Goal: Task Accomplishment & Management: Use online tool/utility

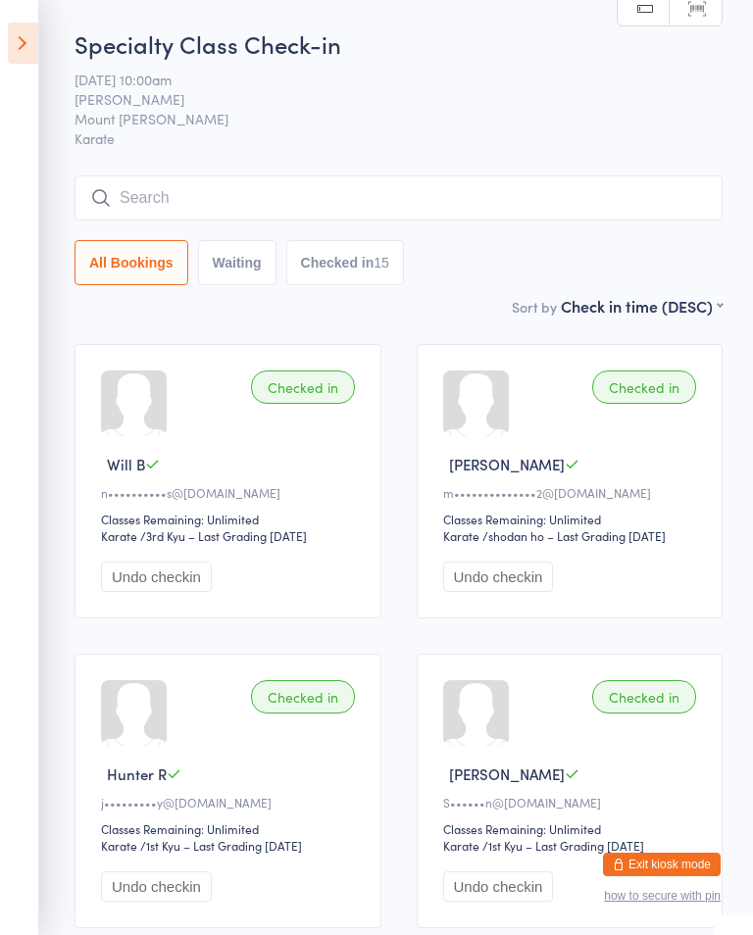
click at [635, 212] on input "search" at bounding box center [398, 197] width 648 height 45
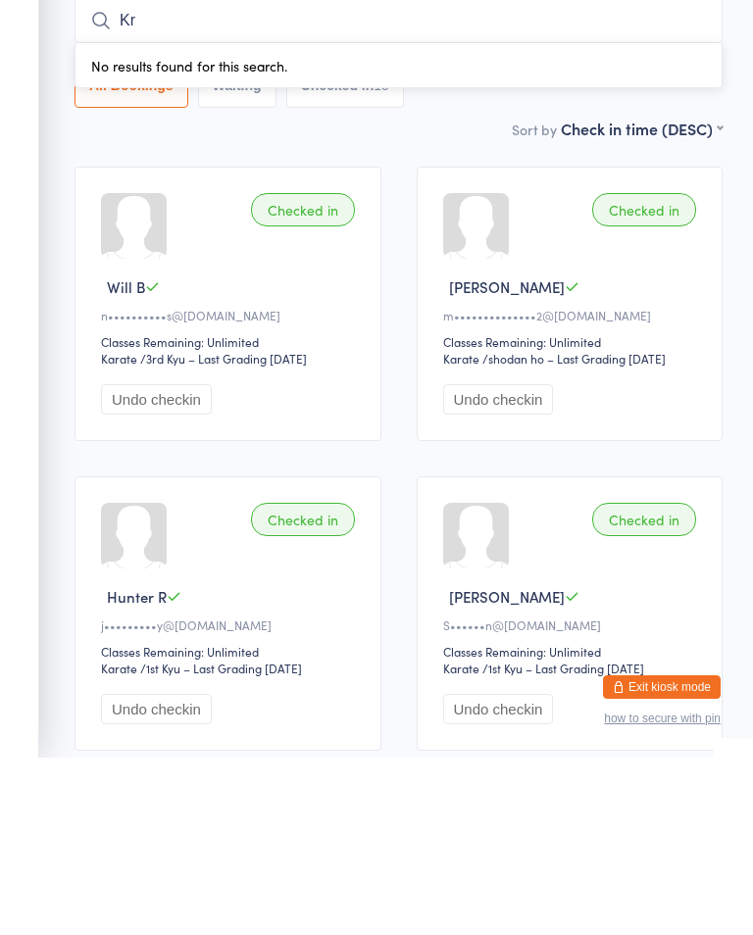
type input "K"
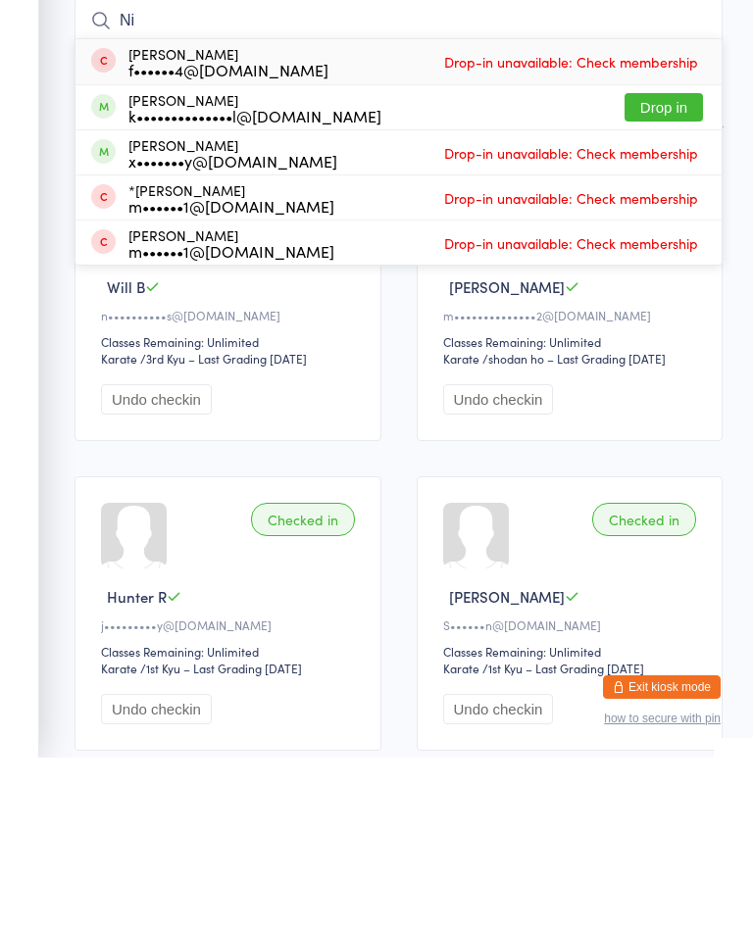
type input "N"
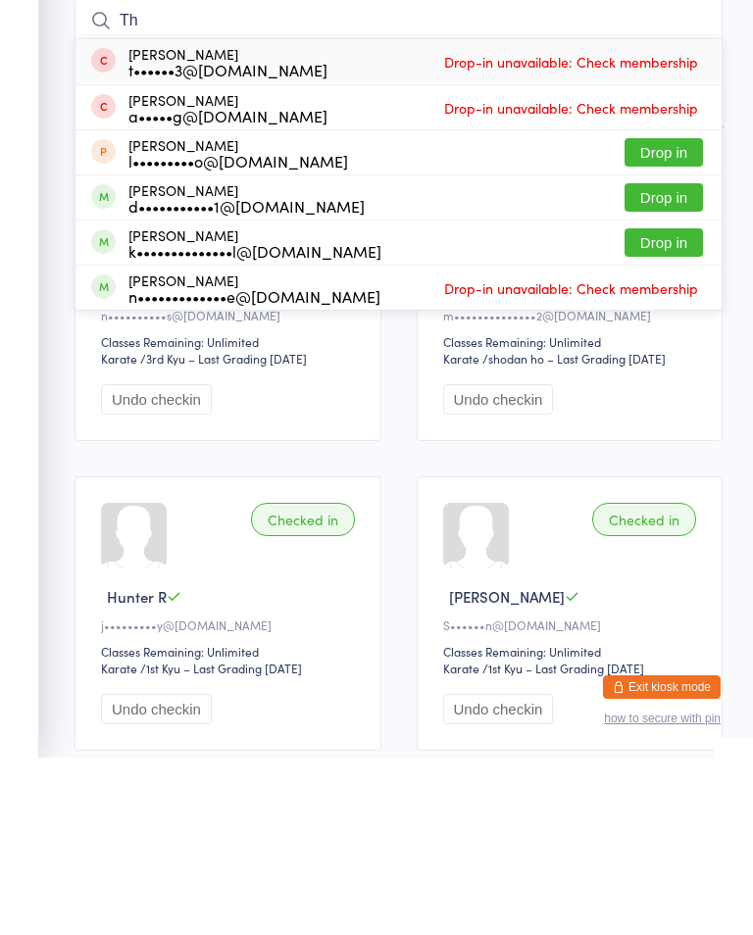
type input "T"
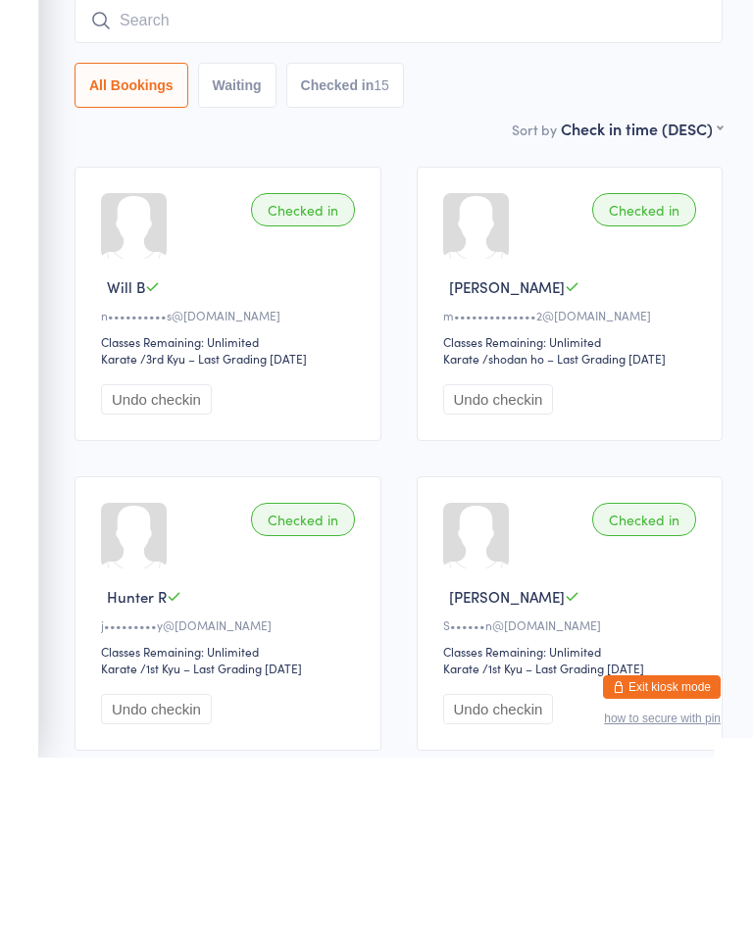
scroll to position [177, 0]
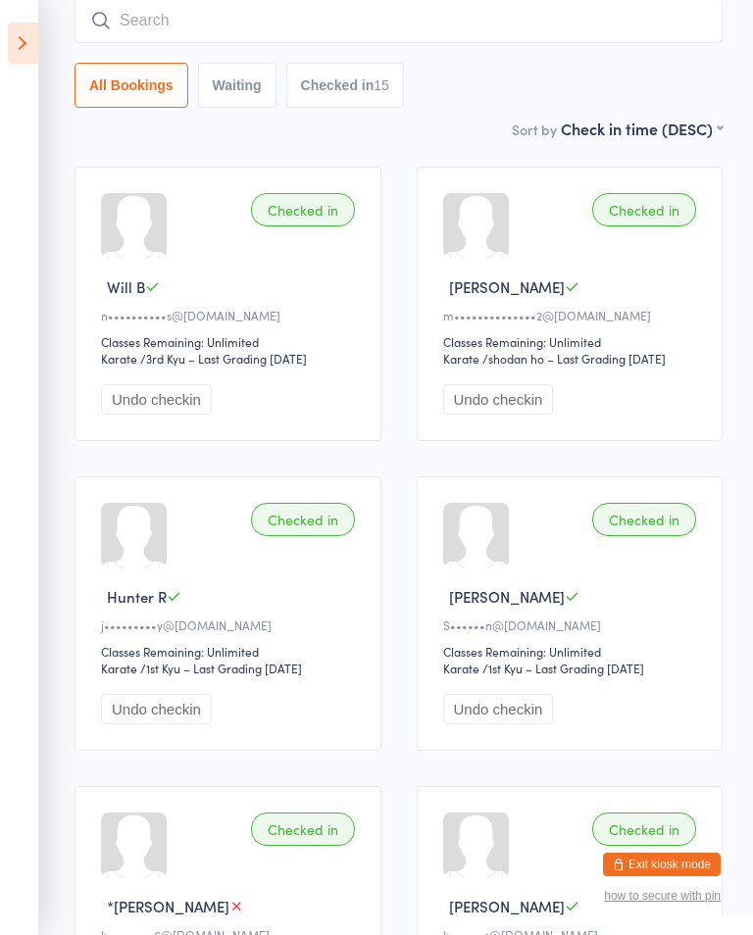
click at [686, 853] on button "Exit kiosk mode" at bounding box center [662, 865] width 118 height 24
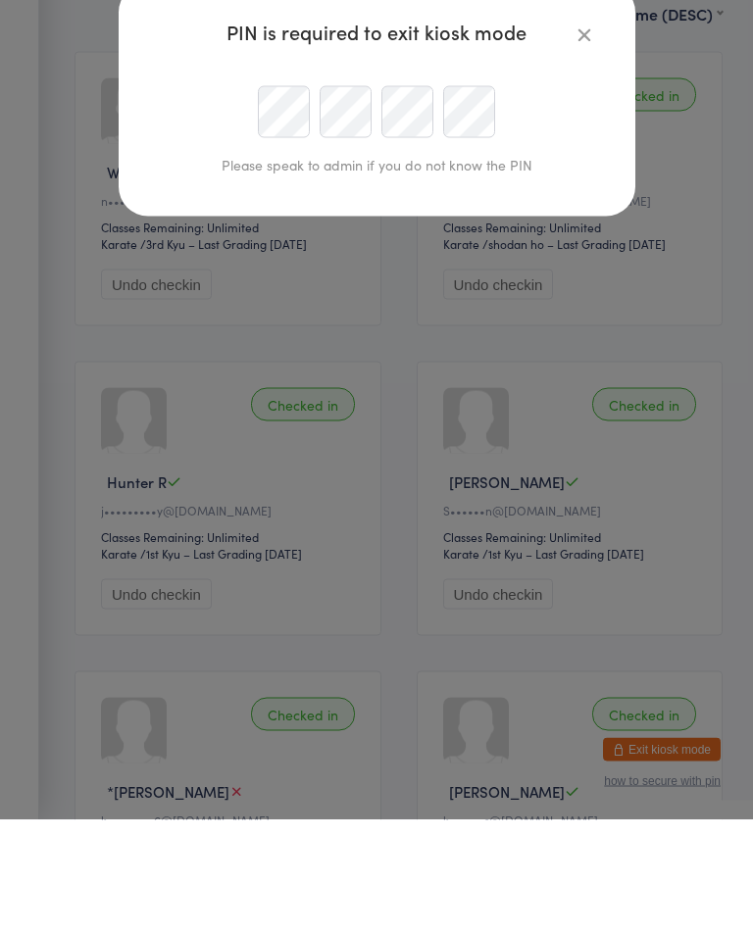
click at [387, 697] on div "PIN is required to exit kiosk mode Please speak to admin if you do not know the…" at bounding box center [376, 467] width 753 height 935
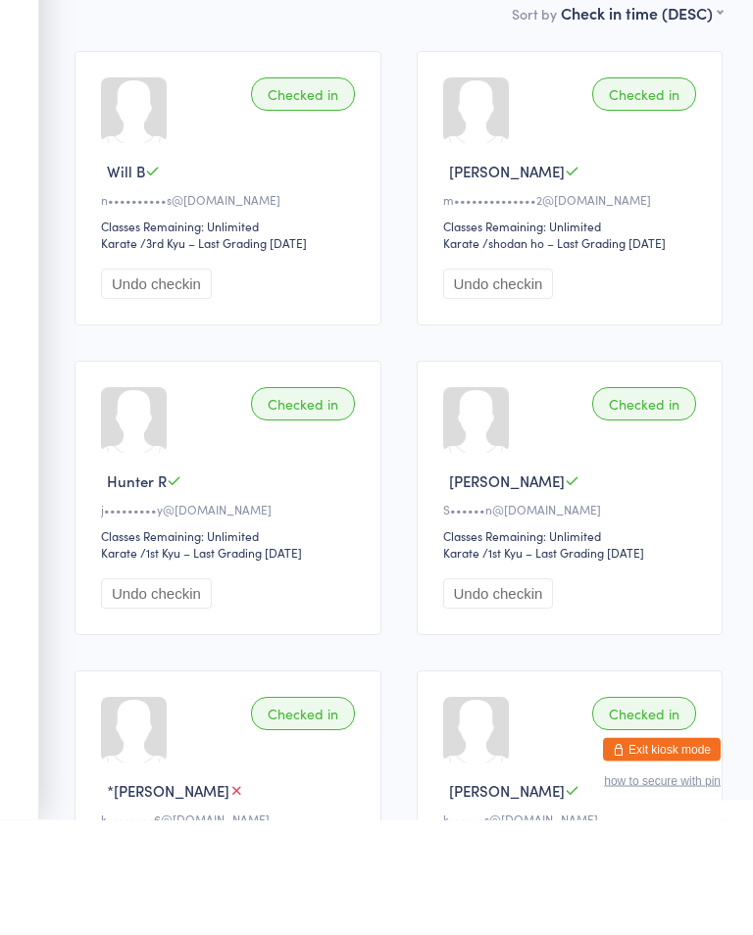
scroll to position [293, 0]
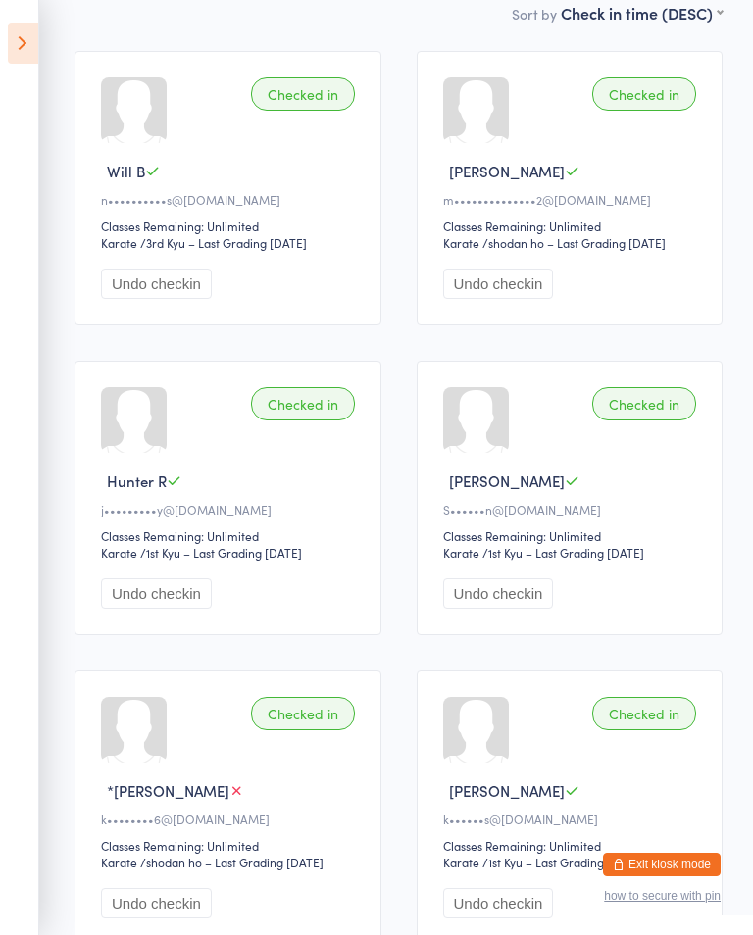
click at [669, 853] on button "Exit kiosk mode" at bounding box center [662, 865] width 118 height 24
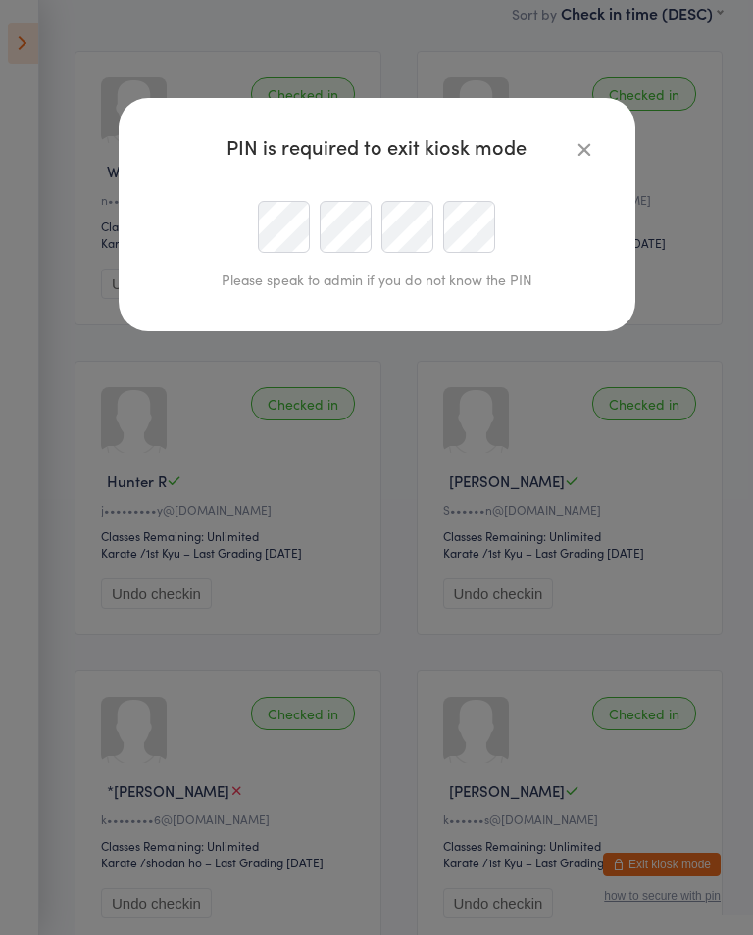
scroll to position [292, 0]
click at [29, 713] on div "PIN is required to exit kiosk mode Please speak to admin if you do not know the…" at bounding box center [376, 467] width 753 height 935
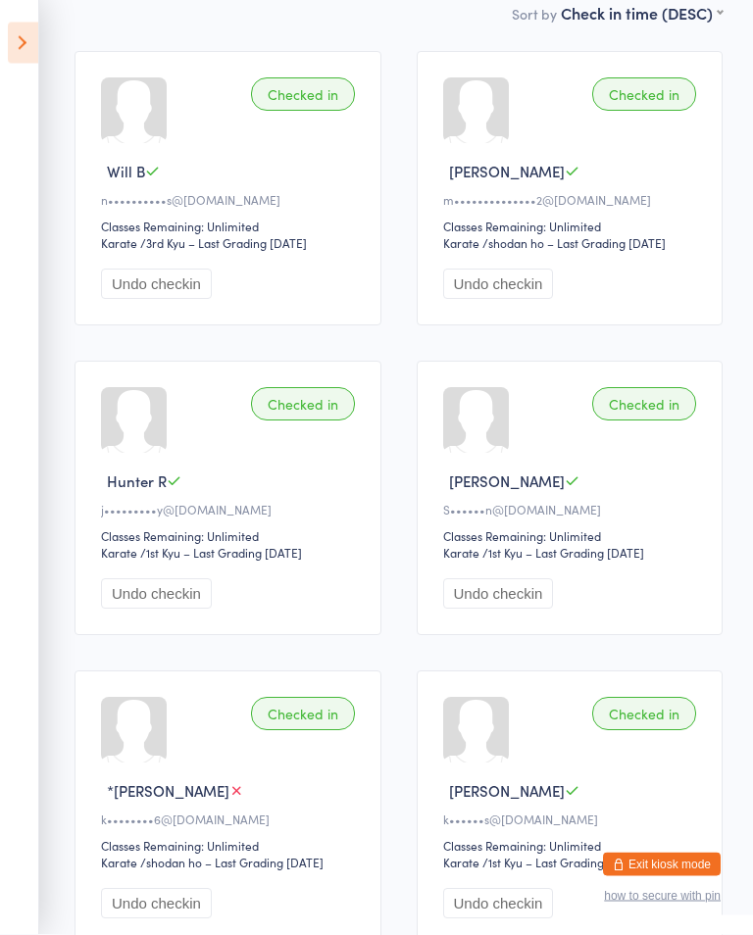
scroll to position [293, 0]
click at [688, 827] on div "k••••••s@hotmail.com" at bounding box center [573, 818] width 260 height 17
click at [673, 855] on button "Exit kiosk mode" at bounding box center [662, 865] width 118 height 24
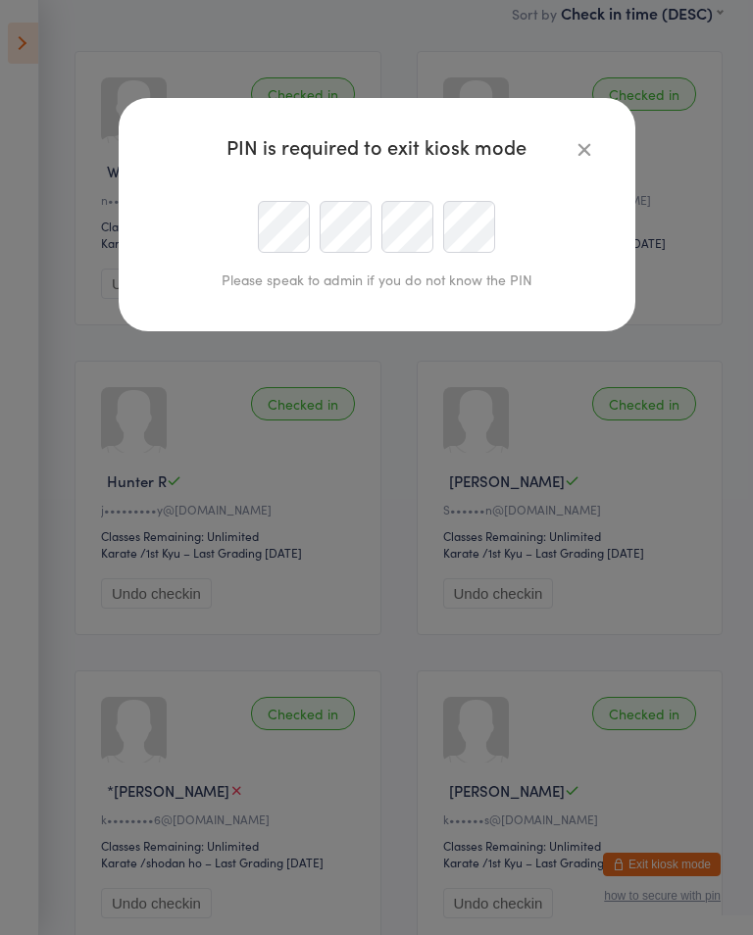
click at [288, 263] on div "Please speak to admin if you do not know the PIN" at bounding box center [377, 248] width 438 height 126
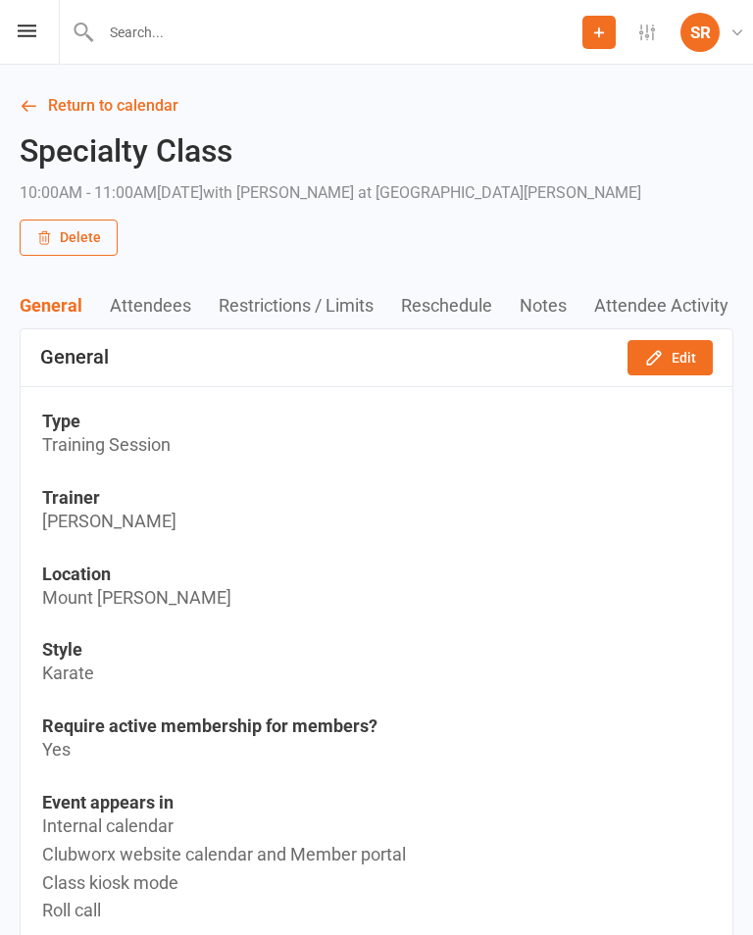
click at [682, 50] on link "SR [PERSON_NAME] Edge Martial Arts" at bounding box center [715, 32] width 71 height 39
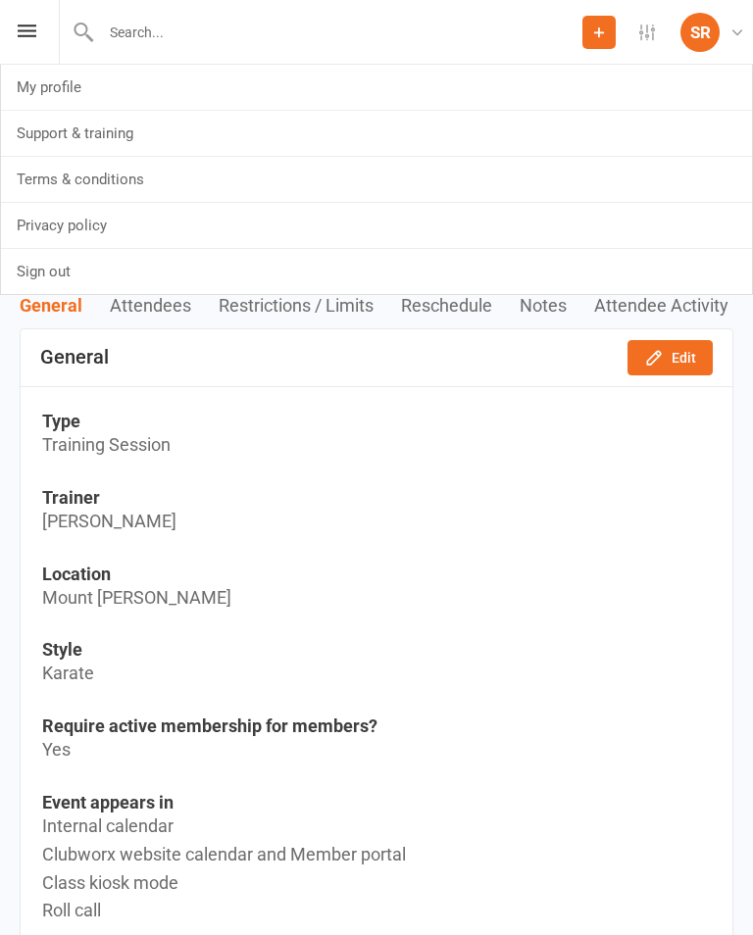
click at [440, 251] on link "Sign out" at bounding box center [376, 271] width 751 height 45
